Goal: Use online tool/utility: Use online tool/utility

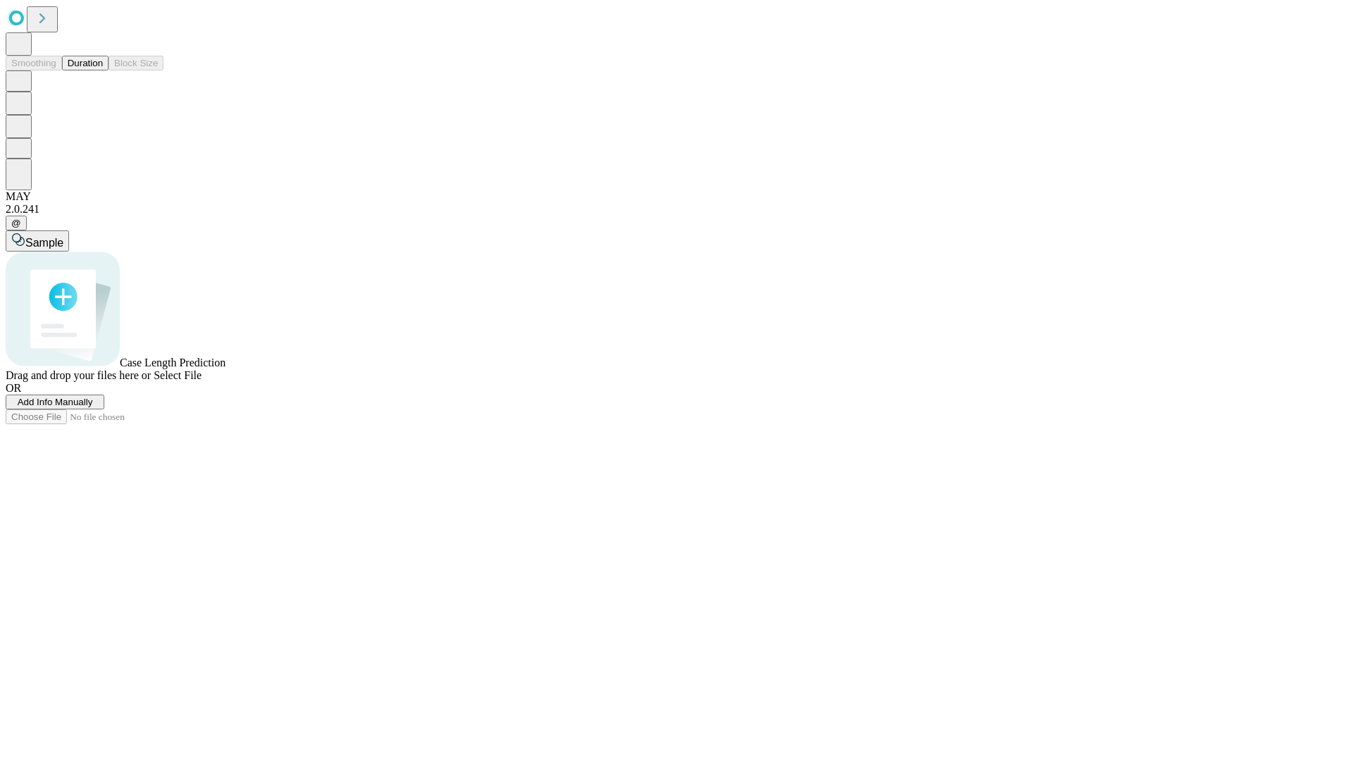
click at [103, 70] on button "Duration" at bounding box center [85, 63] width 47 height 15
click at [202, 381] on span "Select File" at bounding box center [178, 375] width 48 height 12
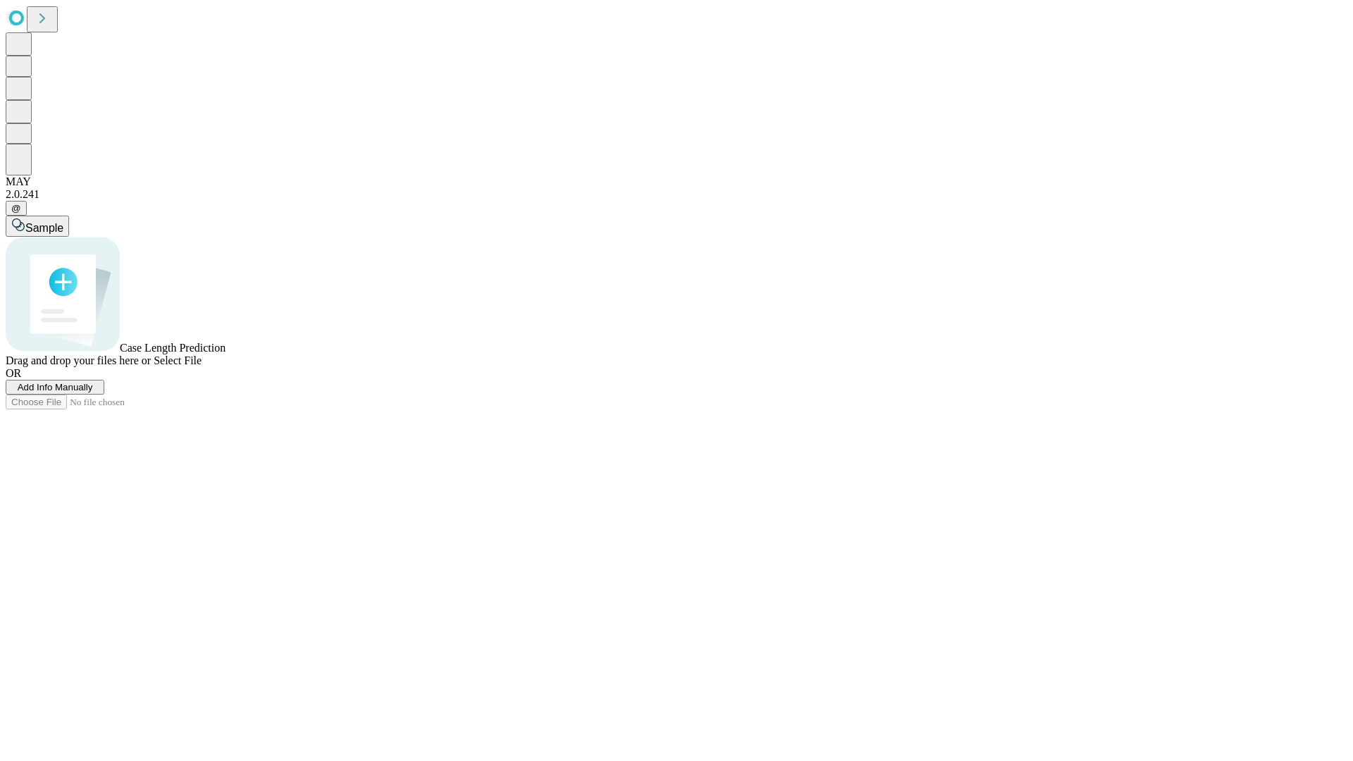
click at [202, 366] on span "Select File" at bounding box center [178, 360] width 48 height 12
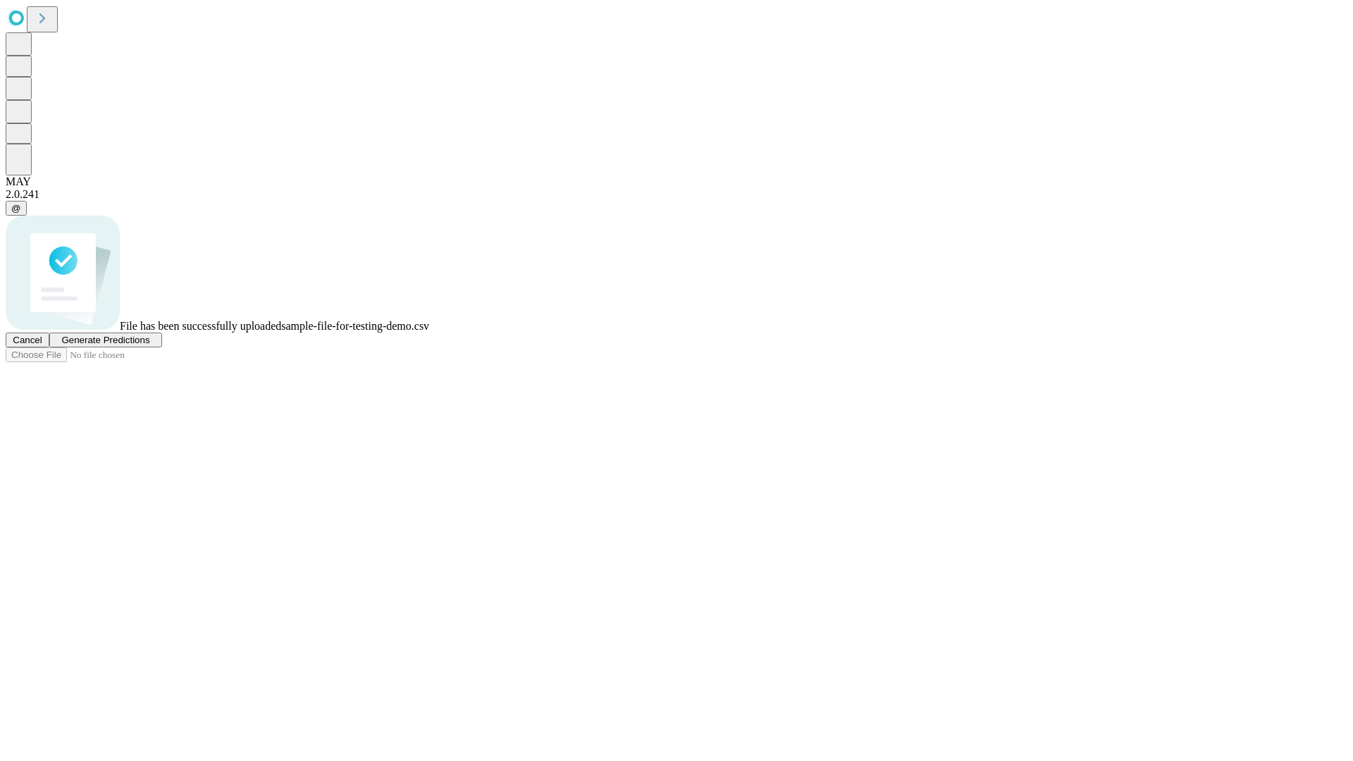
click at [149, 345] on span "Generate Predictions" at bounding box center [105, 340] width 88 height 11
